Goal: Navigation & Orientation: Find specific page/section

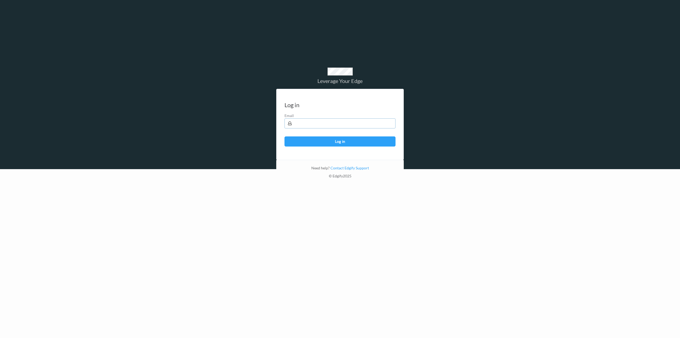
click at [327, 122] on input "text" at bounding box center [340, 123] width 111 height 10
type input "b"
type input "brown.lamont@heb.com"
click at [285, 136] on button "Log in" at bounding box center [340, 141] width 111 height 10
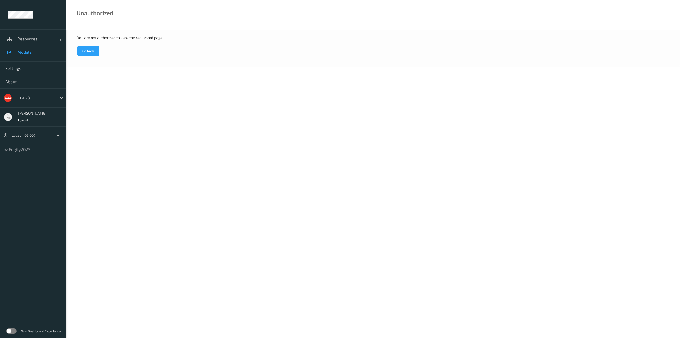
click at [23, 49] on link "Models" at bounding box center [33, 51] width 66 height 13
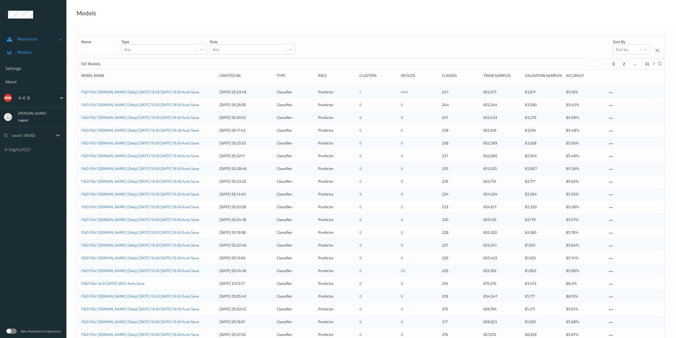
click at [60, 40] on span at bounding box center [61, 40] width 2 height 2
click at [23, 77] on span "Sites" at bounding box center [39, 78] width 44 height 5
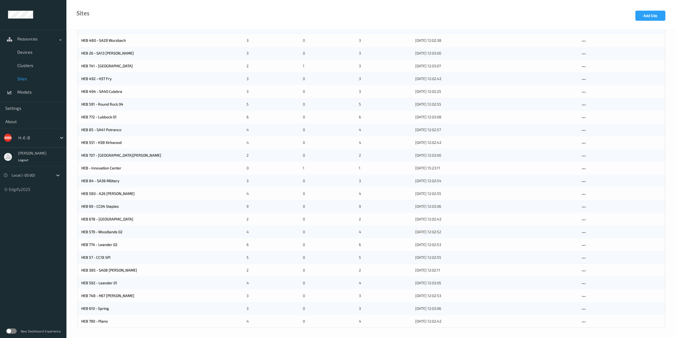
scroll to position [394, 0]
click at [87, 258] on link "HEB 57 - CC18 SPI" at bounding box center [95, 256] width 29 height 5
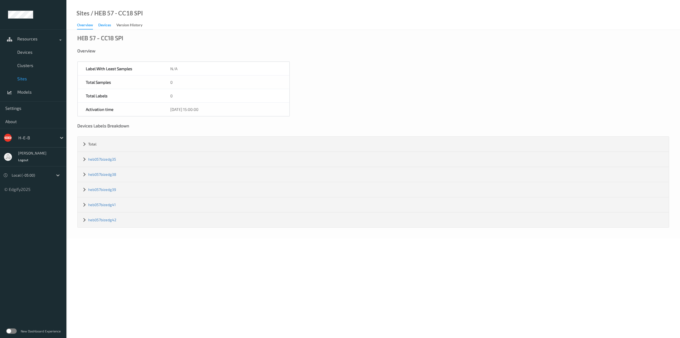
click at [104, 26] on div "Devices" at bounding box center [104, 25] width 13 height 7
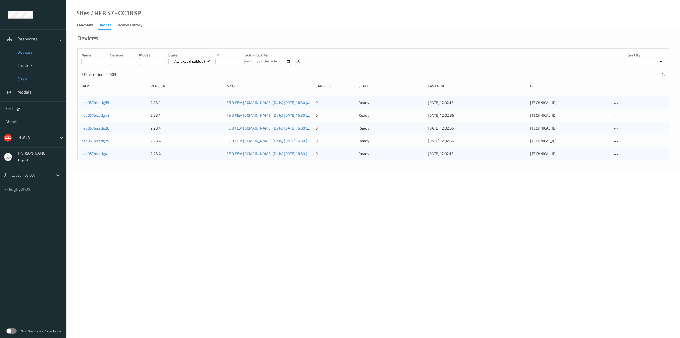
click at [25, 53] on span "Devices" at bounding box center [39, 51] width 44 height 5
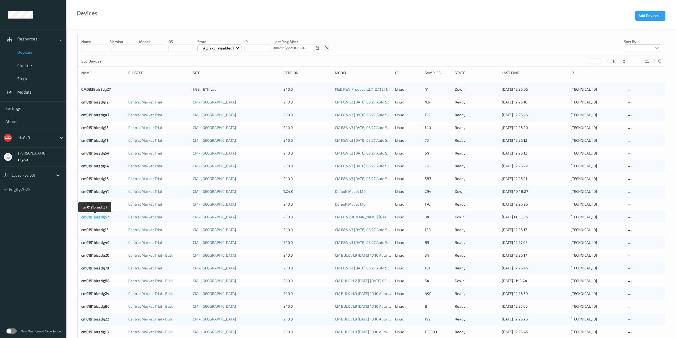
click at [94, 215] on link "cm0191bizedg57" at bounding box center [95, 216] width 28 height 5
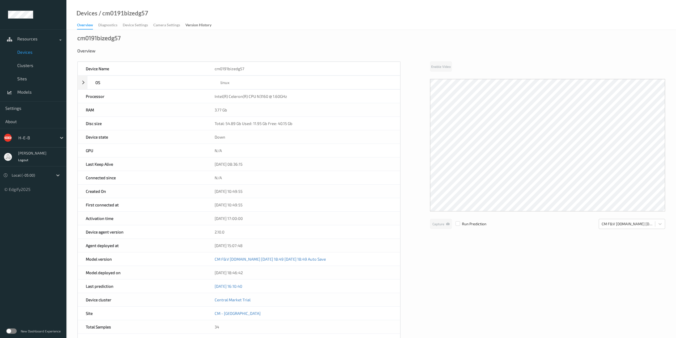
click at [25, 53] on span "Devices" at bounding box center [39, 51] width 44 height 5
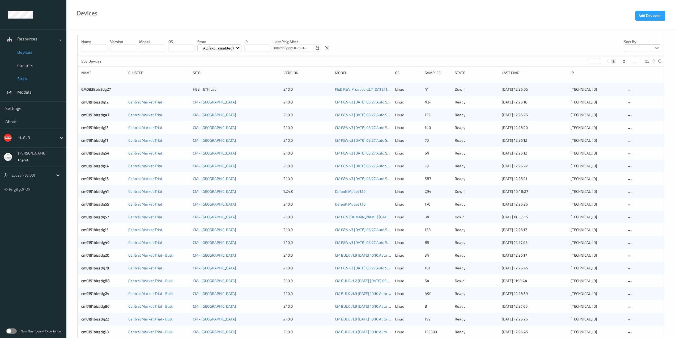
click at [27, 78] on span "Sites" at bounding box center [39, 78] width 44 height 5
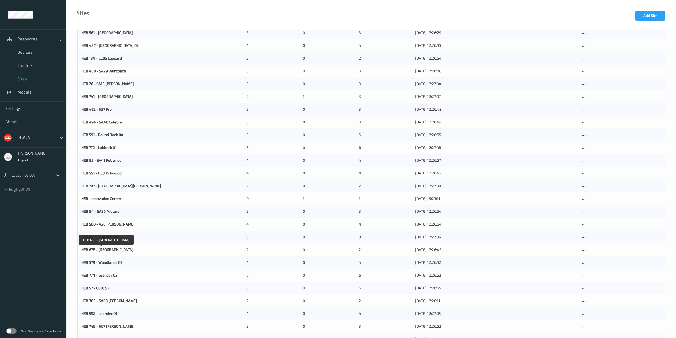
scroll to position [372, 0]
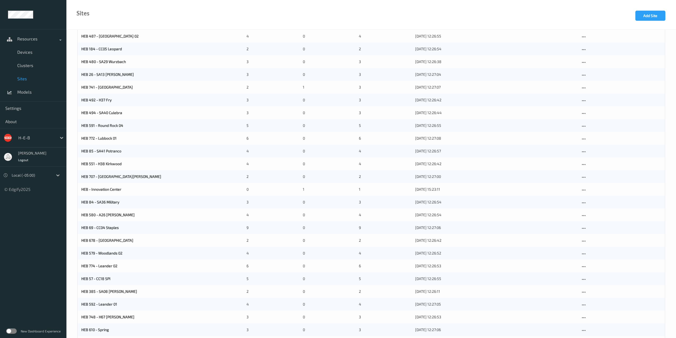
click at [99, 275] on div "HEB 57 - CC18 SPI 5 0 5 [DATE] 12:26:55" at bounding box center [371, 278] width 587 height 13
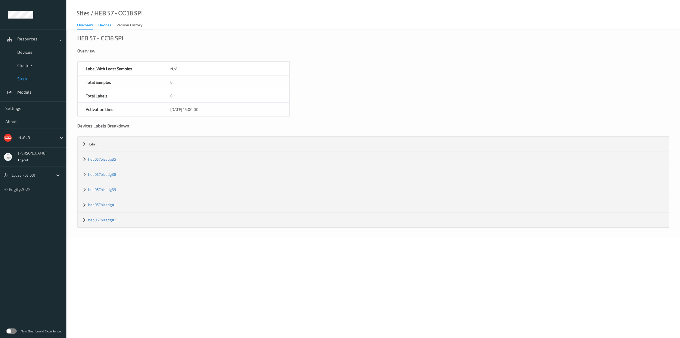
click at [105, 25] on div "Devices" at bounding box center [104, 25] width 13 height 7
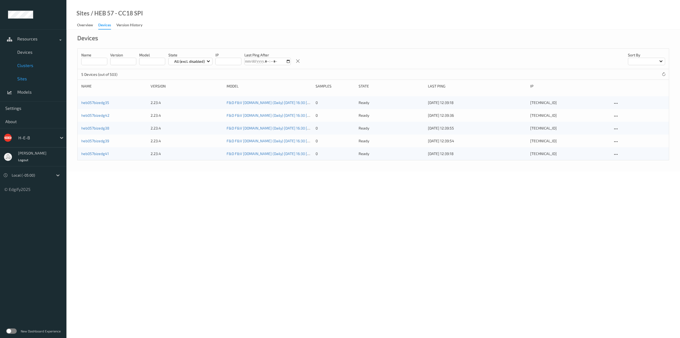
click at [24, 66] on span "Clusters" at bounding box center [39, 65] width 44 height 5
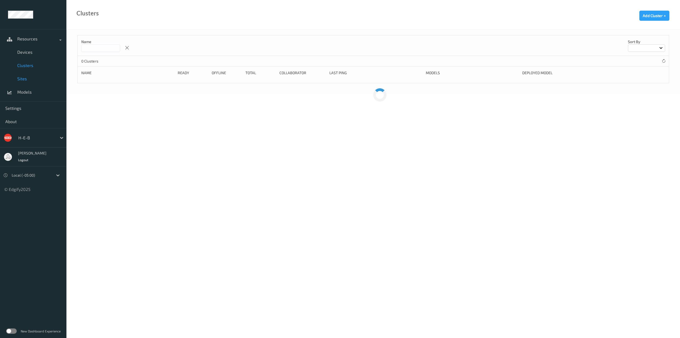
click at [22, 75] on link "Sites" at bounding box center [33, 78] width 66 height 13
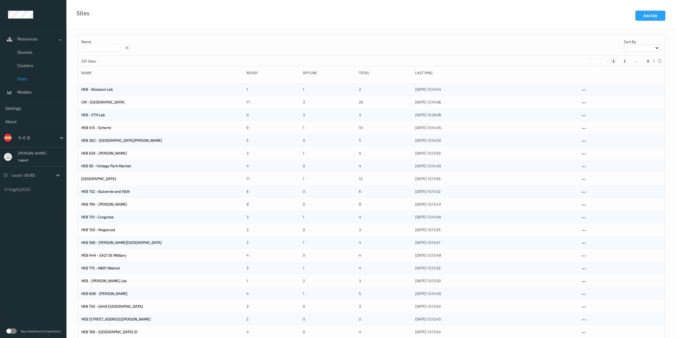
click at [23, 78] on span "Sites" at bounding box center [39, 78] width 44 height 5
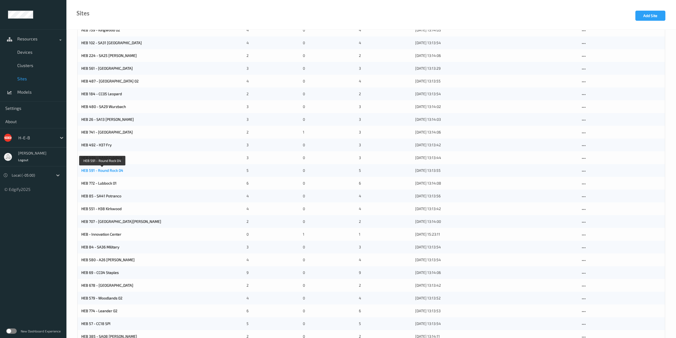
scroll to position [394, 0]
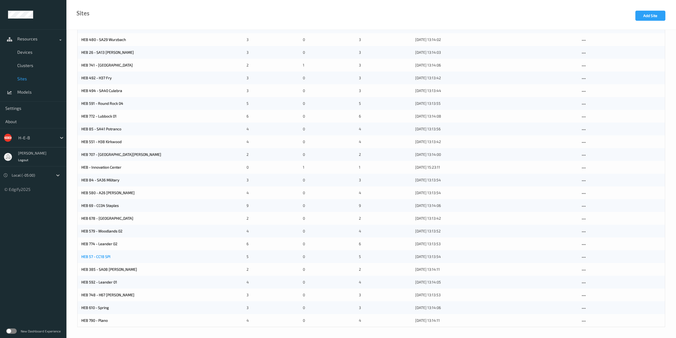
click at [95, 255] on link "HEB 57 - CC18 SPI" at bounding box center [95, 256] width 29 height 5
